Goal: Information Seeking & Learning: Learn about a topic

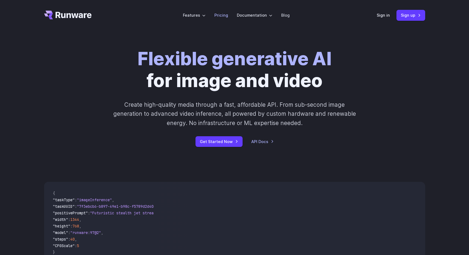
click at [222, 18] on link "Pricing" at bounding box center [221, 15] width 14 height 6
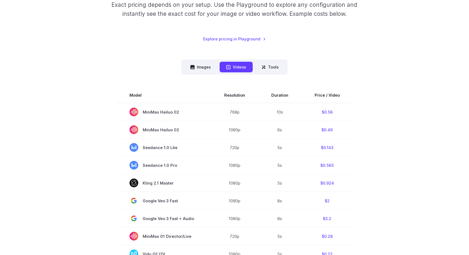
scroll to position [107, 0]
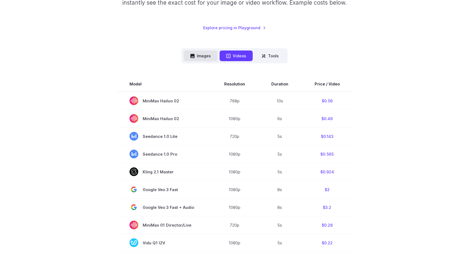
click at [202, 56] on button "Images" at bounding box center [201, 56] width 34 height 11
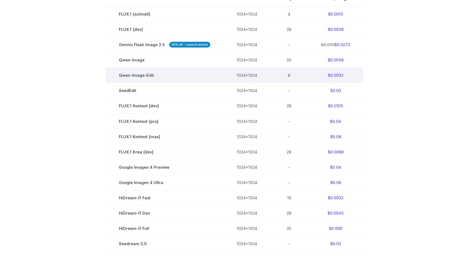
scroll to position [0, 0]
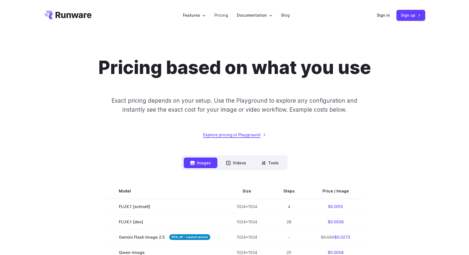
click at [242, 135] on link "Explore pricing in Playground" at bounding box center [234, 135] width 63 height 6
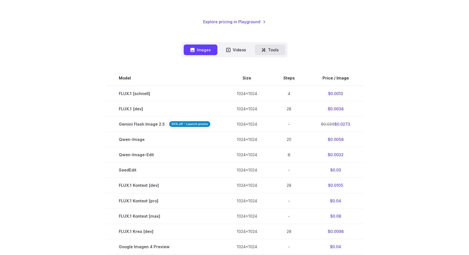
click at [274, 49] on button "Tools" at bounding box center [270, 50] width 30 height 11
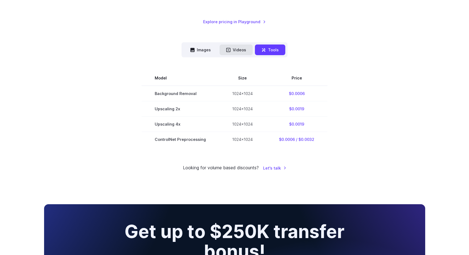
click at [233, 47] on button "Videos" at bounding box center [235, 50] width 33 height 11
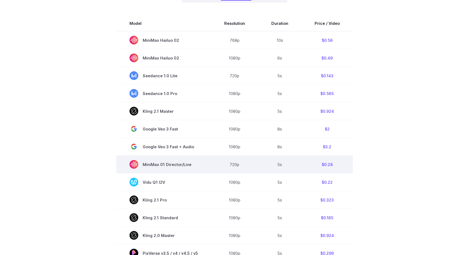
scroll to position [161, 0]
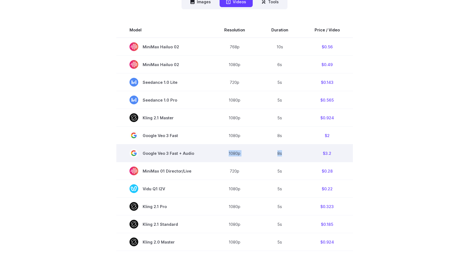
drag, startPoint x: 225, startPoint y: 154, endPoint x: 289, endPoint y: 152, distance: 63.8
click at [289, 152] on tr "Google Veo 3 Fast + Audio 1080p 8s $3.2" at bounding box center [234, 154] width 236 height 18
click at [291, 152] on td "8s" at bounding box center [279, 154] width 43 height 18
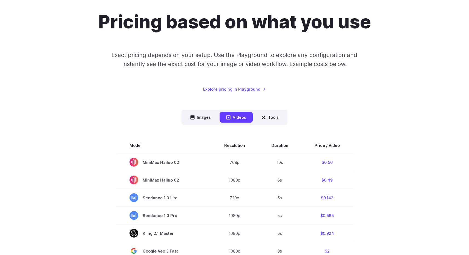
scroll to position [0, 0]
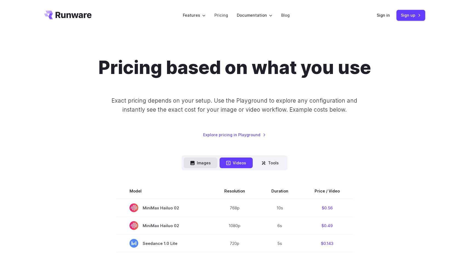
click at [202, 162] on button "Images" at bounding box center [201, 163] width 34 height 11
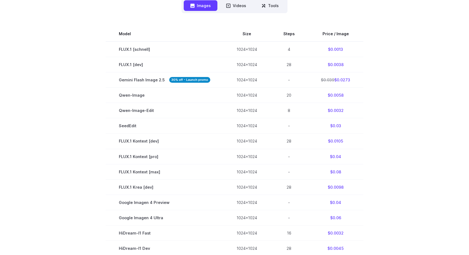
scroll to position [156, 0]
